Goal: Information Seeking & Learning: Learn about a topic

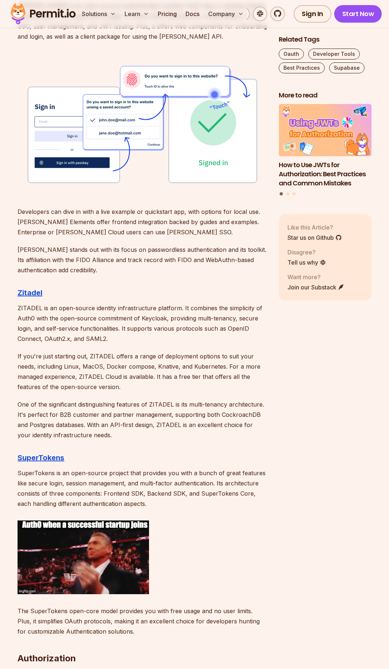
click at [157, 318] on p "ZITADEL is an open-source identity infrastructure platform. It combines the sim…" at bounding box center [142, 323] width 249 height 41
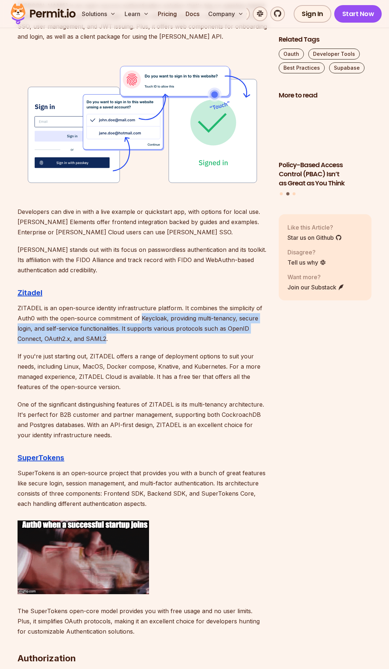
drag, startPoint x: 157, startPoint y: 318, endPoint x: 102, endPoint y: 336, distance: 58.2
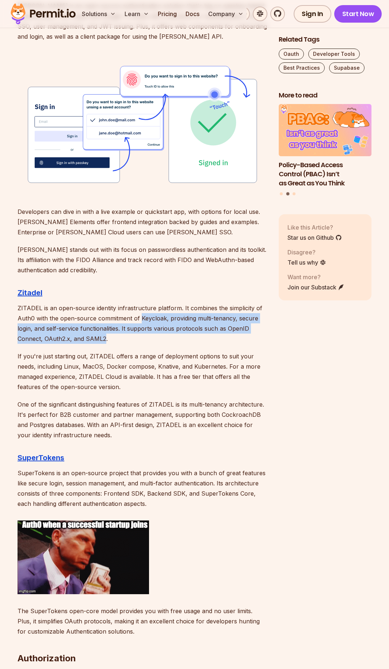
click at [102, 336] on p "ZITADEL is an open-source identity infrastructure platform. It combines the sim…" at bounding box center [142, 323] width 249 height 41
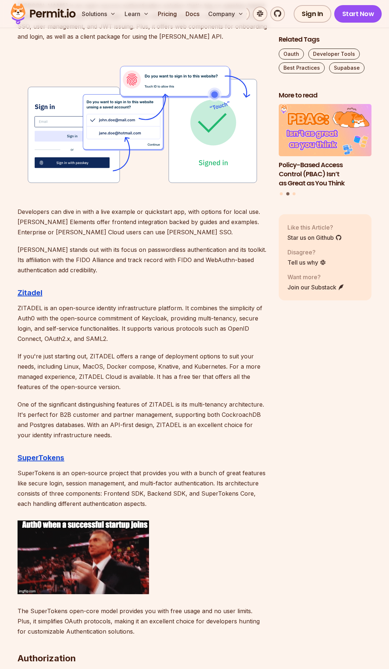
click at [103, 356] on p "If you're just starting out, ZITADEL offers a range of deployment options to su…" at bounding box center [142, 371] width 249 height 41
click at [100, 359] on p "If you're just starting out, ZITADEL offers a range of deployment options to su…" at bounding box center [142, 371] width 249 height 41
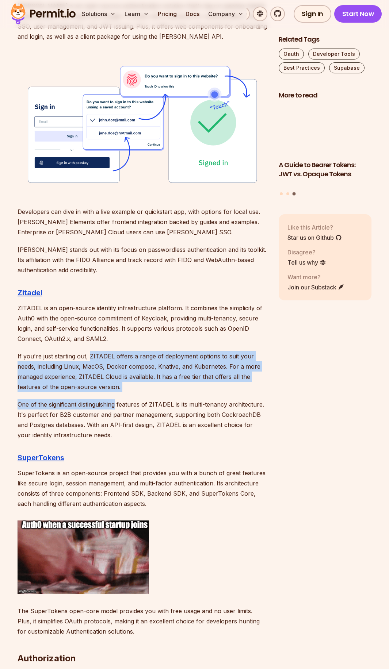
drag, startPoint x: 100, startPoint y: 359, endPoint x: 110, endPoint y: 395, distance: 36.8
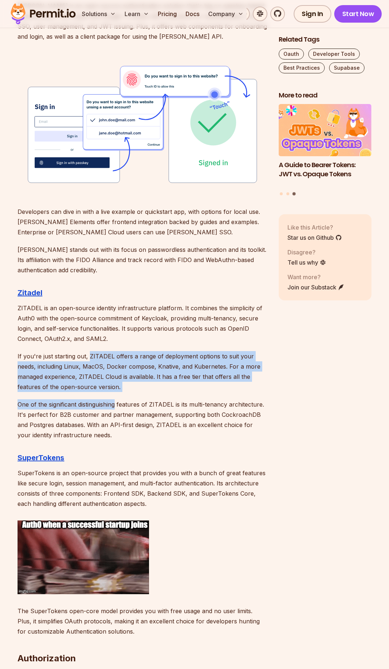
click at [47, 403] on p "One of the significant distinguishing features of ZITADEL is its multi-tenancy …" at bounding box center [142, 419] width 249 height 41
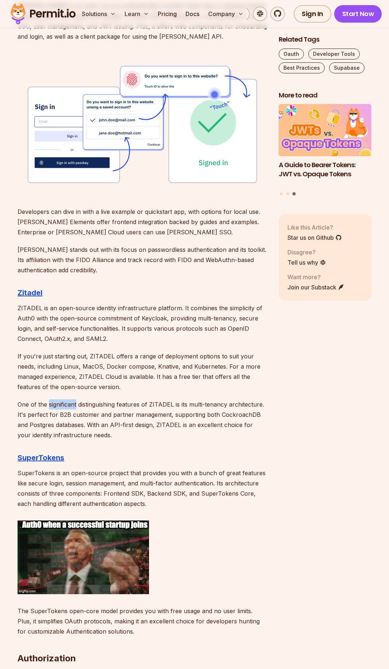
drag, startPoint x: 47, startPoint y: 403, endPoint x: 61, endPoint y: 406, distance: 13.5
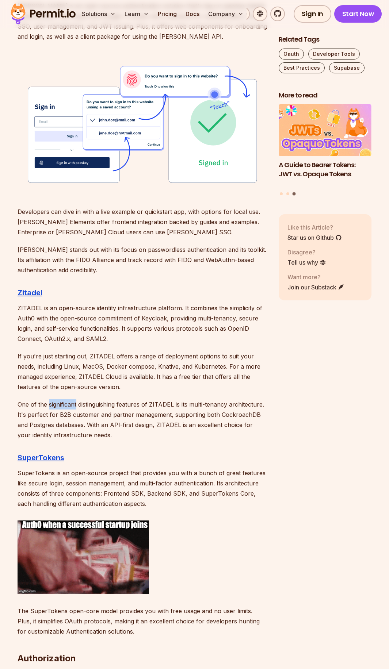
click at [61, 406] on p "One of the significant distinguishing features of ZITADEL is its multi-tenancy …" at bounding box center [142, 419] width 249 height 41
click at [19, 408] on p "One of the significant distinguishing features of ZITADEL is its multi-tenancy …" at bounding box center [142, 419] width 249 height 41
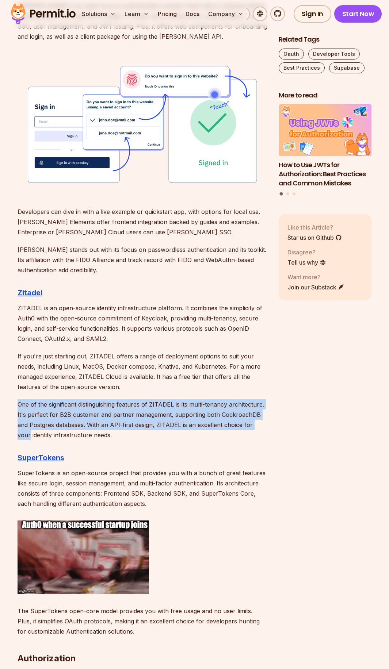
drag, startPoint x: 19, startPoint y: 408, endPoint x: 260, endPoint y: 427, distance: 241.7
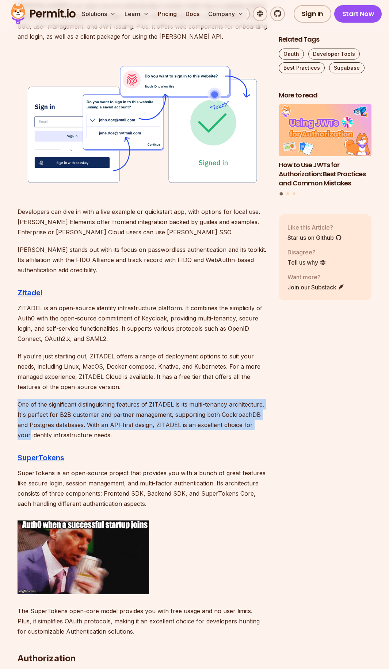
click at [260, 427] on p "One of the significant distinguishing features of ZITADEL is its multi-tenancy …" at bounding box center [142, 419] width 249 height 41
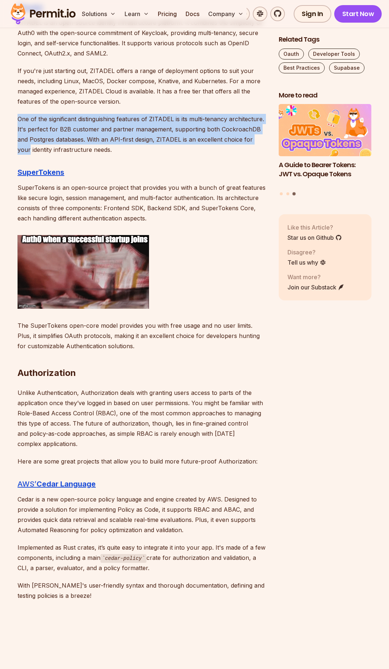
scroll to position [986, 0]
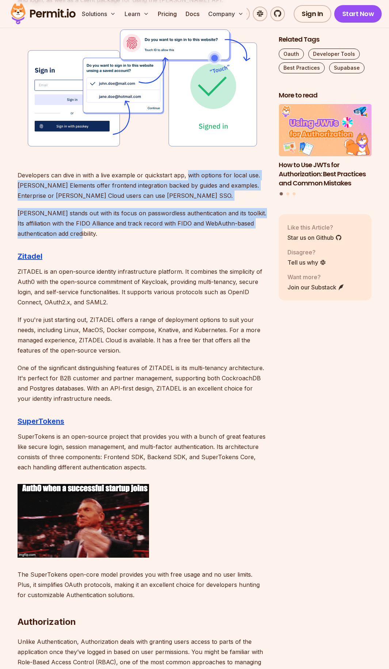
drag, startPoint x: 188, startPoint y: 174, endPoint x: 132, endPoint y: 234, distance: 82.1
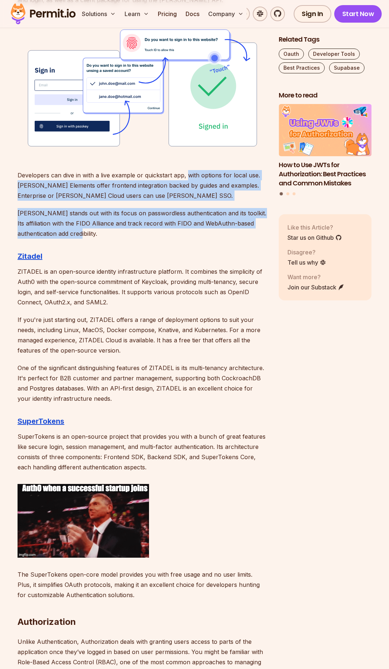
click at [139, 234] on p "[PERSON_NAME] stands out with its focus on passwordless authentication and its …" at bounding box center [142, 223] width 249 height 31
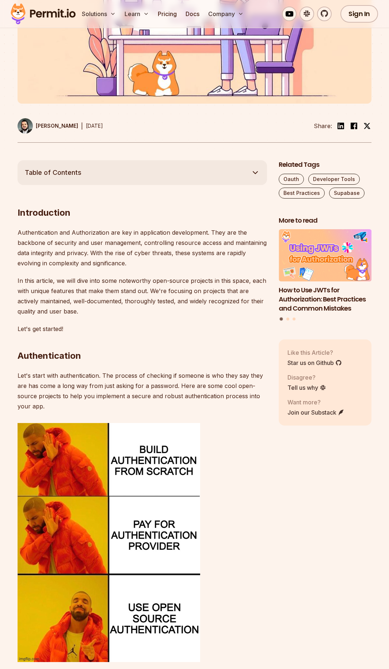
scroll to position [0, 0]
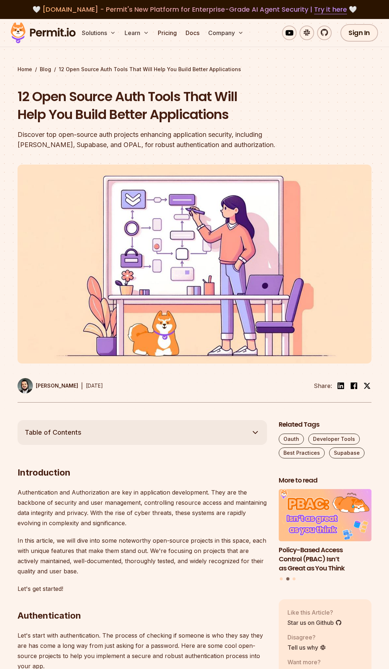
click at [54, 35] on img at bounding box center [43, 32] width 72 height 25
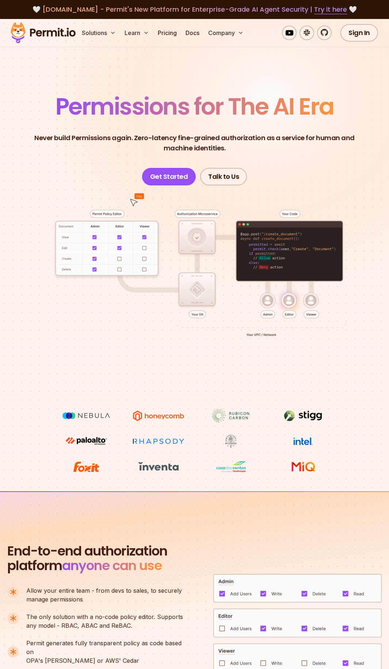
click at [40, 136] on p "Never build Permissions again. Zero-latency fine-grained authorization as a ser…" at bounding box center [194, 143] width 342 height 20
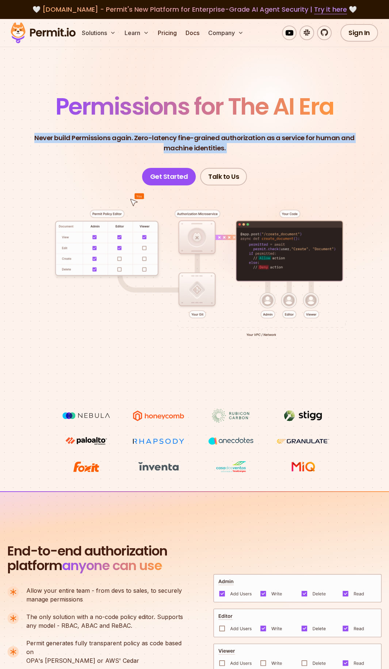
drag, startPoint x: 40, startPoint y: 136, endPoint x: 322, endPoint y: 155, distance: 282.5
click at [322, 155] on header "Permissions for The AI Era Never build Permissions again. Zero-latency fine-gra…" at bounding box center [195, 140] width 354 height 91
click at [288, 149] on p "Never build Permissions again. Zero-latency fine-grained authorization as a ser…" at bounding box center [194, 143] width 342 height 20
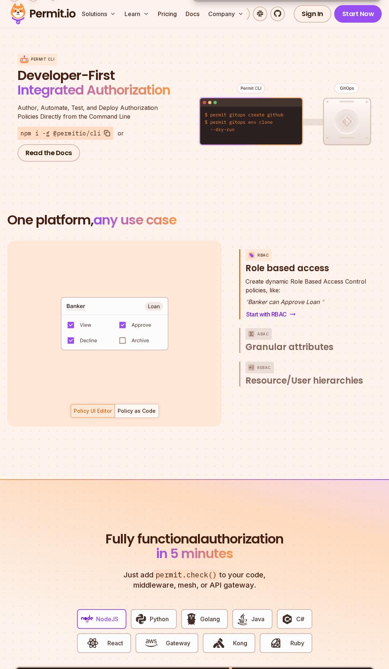
scroll to position [876, 0]
